Goal: Check status: Check status

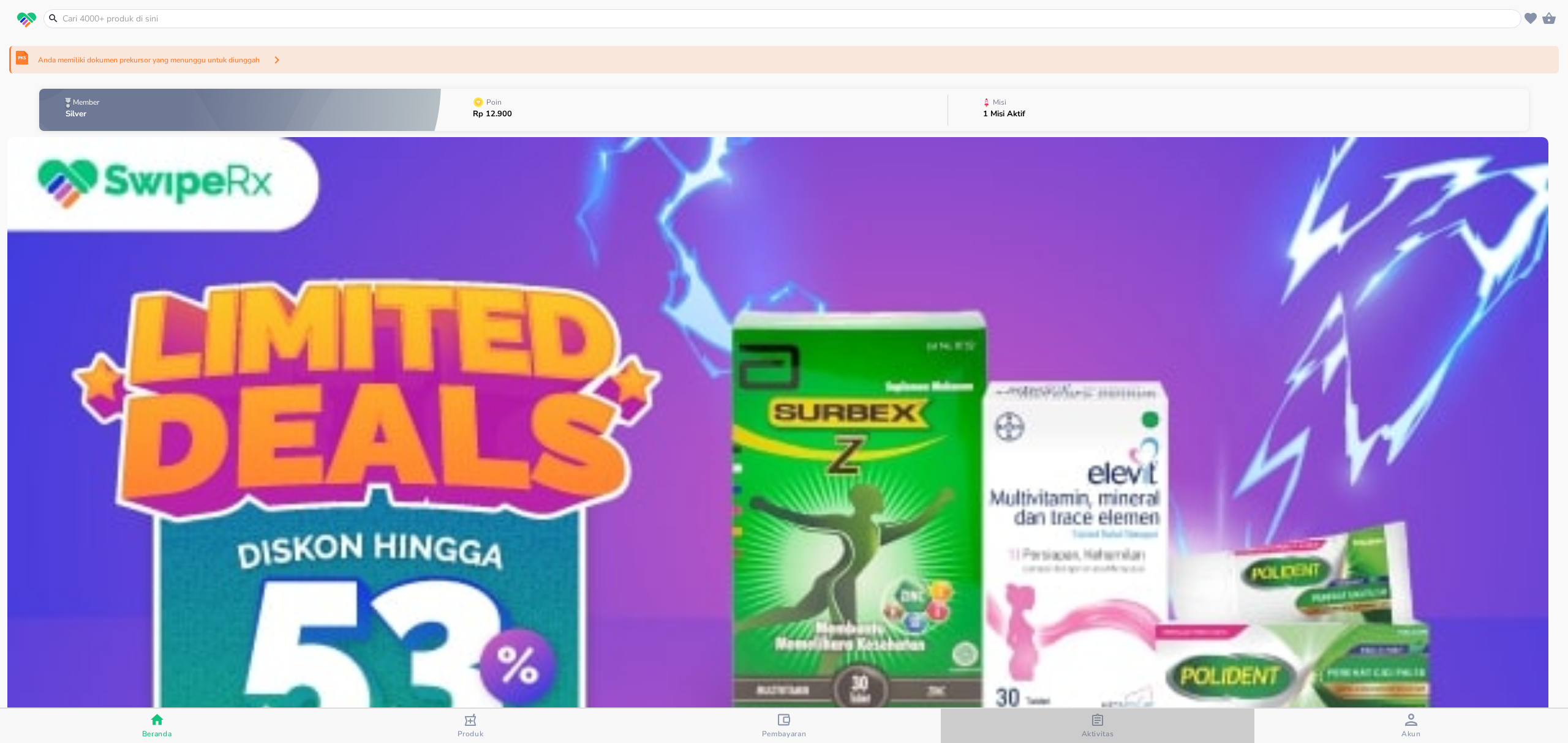
click at [1113, 734] on span "Aktivitas" at bounding box center [1098, 734] width 32 height 10
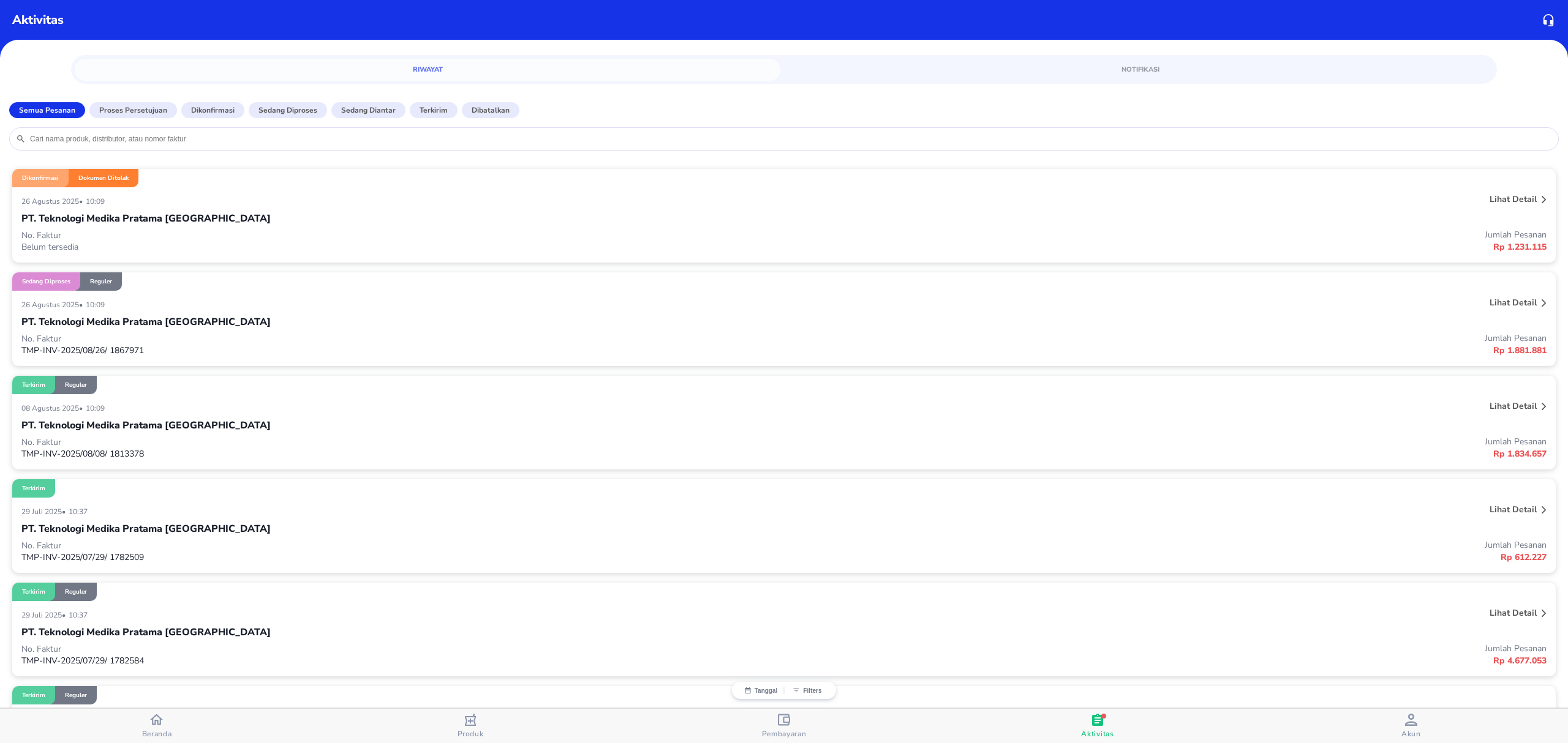
click at [240, 142] on input "search" at bounding box center [790, 139] width 1523 height 10
paste input "25082603094630YDk5Mqpjh"
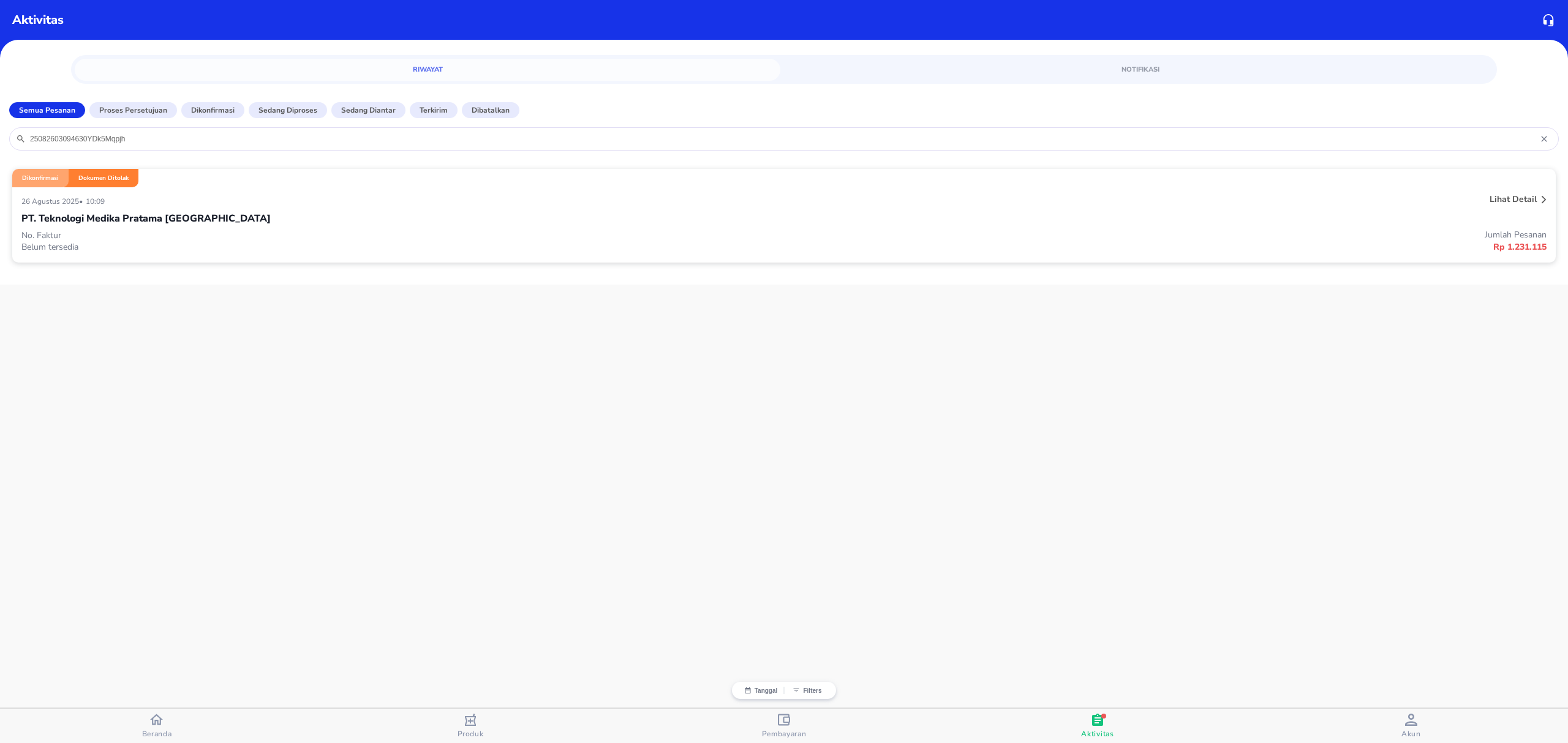
type input "25082603094630YDk5Mqpjh"
click at [263, 196] on div "[DATE] • 10:09" at bounding box center [466, 201] width 890 height 15
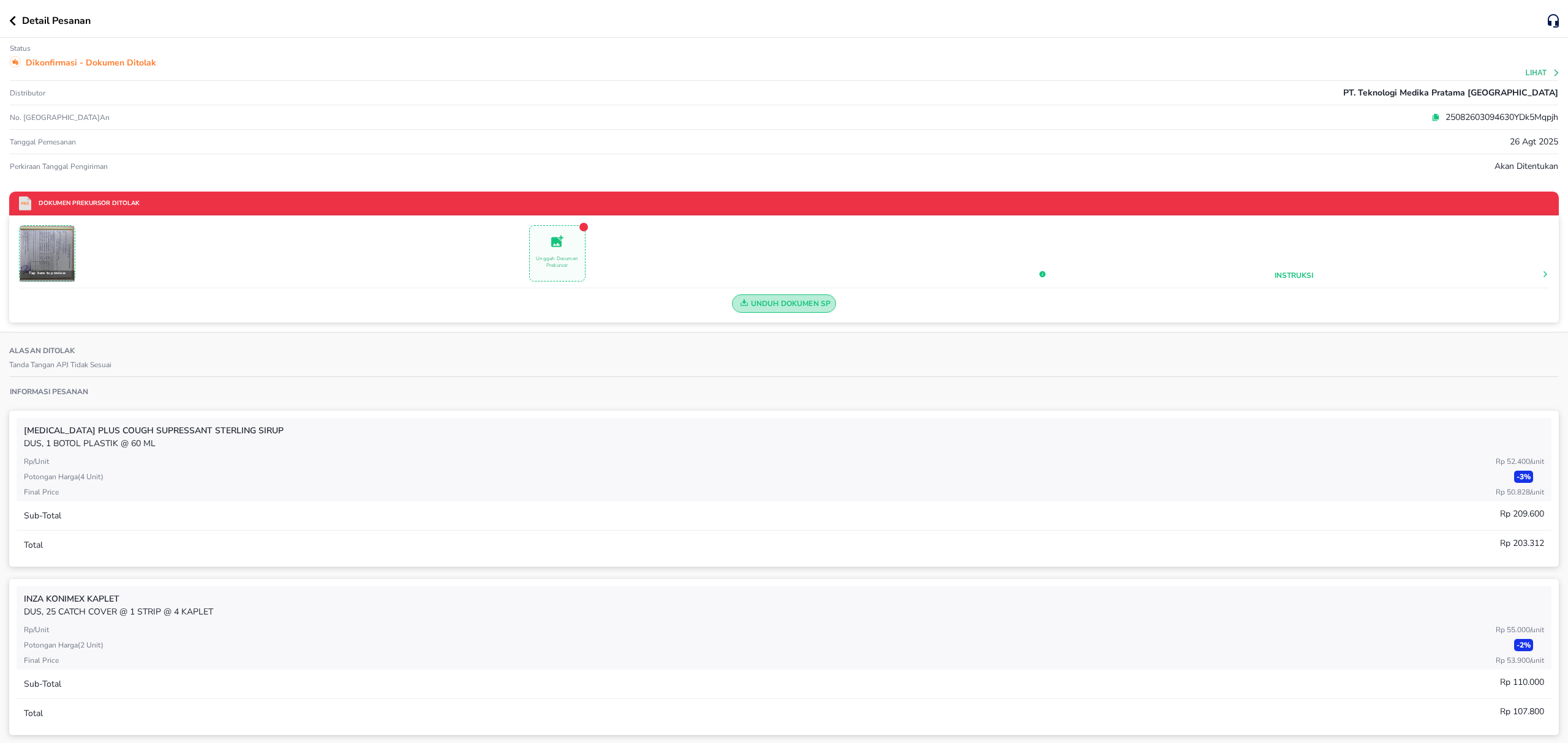
click at [747, 302] on span "Unduh Dokumen SP" at bounding box center [784, 303] width 94 height 16
